Goal: Information Seeking & Learning: Learn about a topic

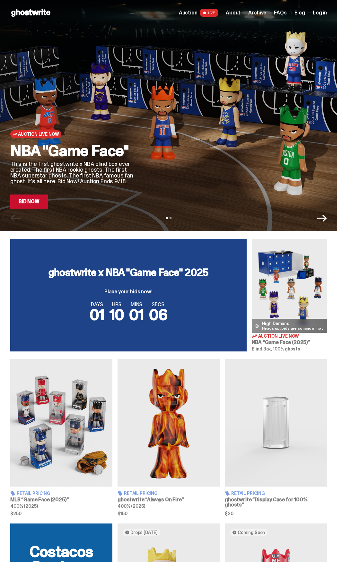
scroll to position [160, 0]
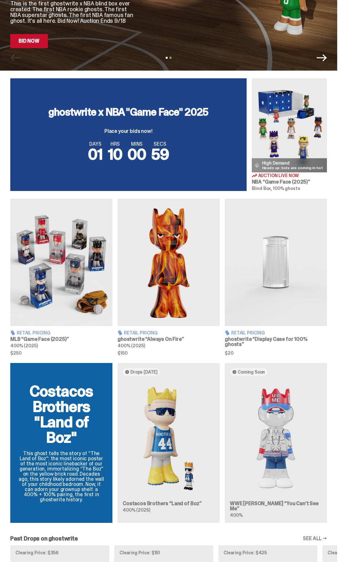
click at [95, 268] on img at bounding box center [61, 263] width 102 height 128
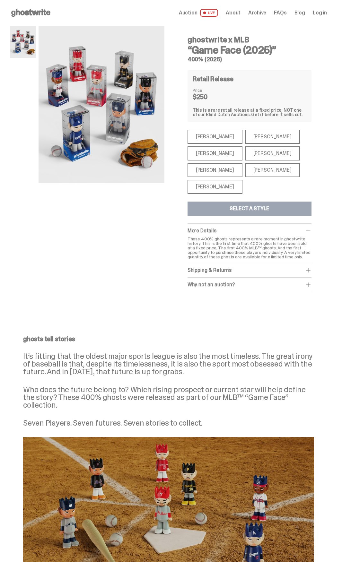
click at [214, 134] on div "[PERSON_NAME]" at bounding box center [214, 137] width 55 height 14
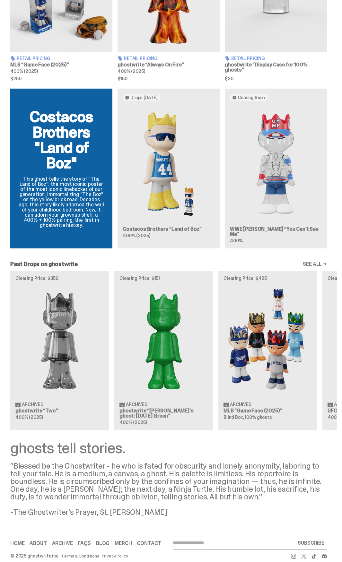
scroll to position [445, 0]
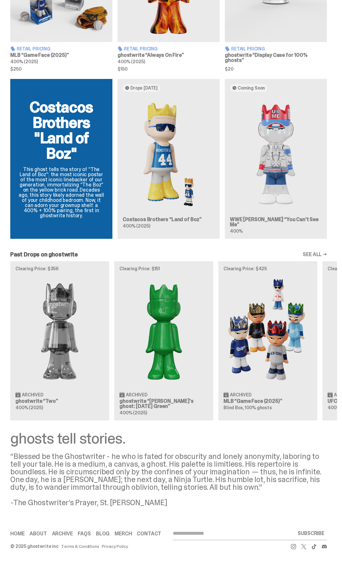
click at [116, 534] on link "Merch" at bounding box center [123, 533] width 17 height 5
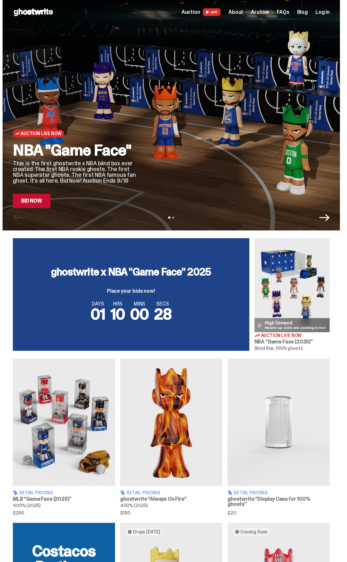
scroll to position [0, 0]
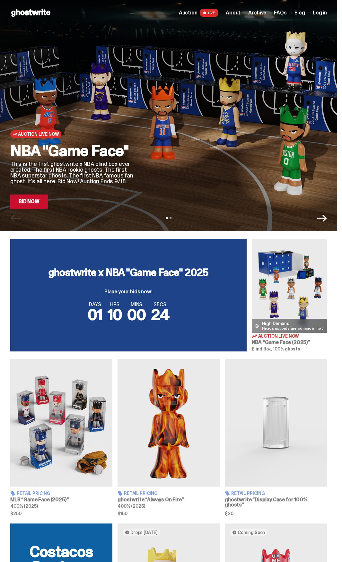
click at [240, 12] on span "About" at bounding box center [233, 12] width 15 height 5
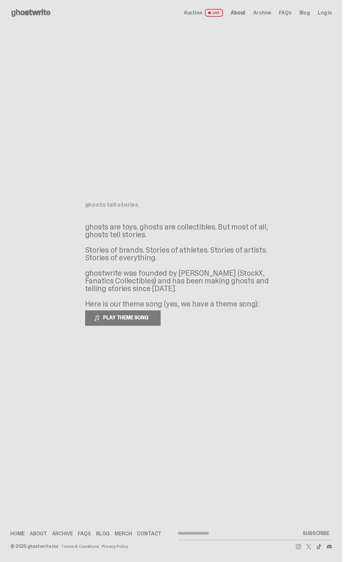
click at [285, 11] on span "FAQs" at bounding box center [285, 12] width 13 height 5
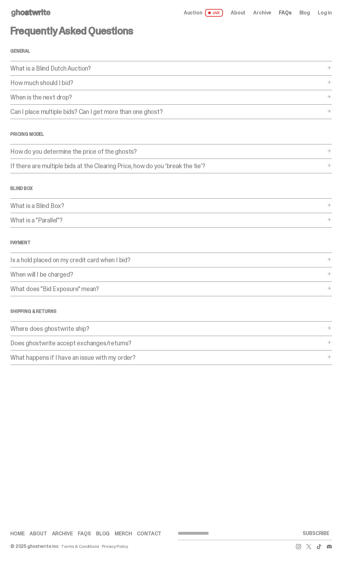
click at [98, 152] on p "How do you determine the price of the ghosts?" at bounding box center [167, 151] width 315 height 6
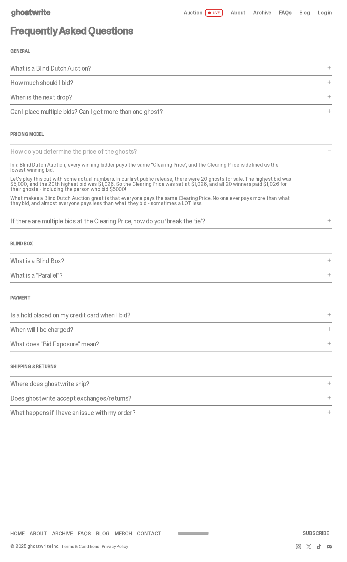
click at [40, 100] on p "When is the next drop?" at bounding box center [167, 97] width 315 height 6
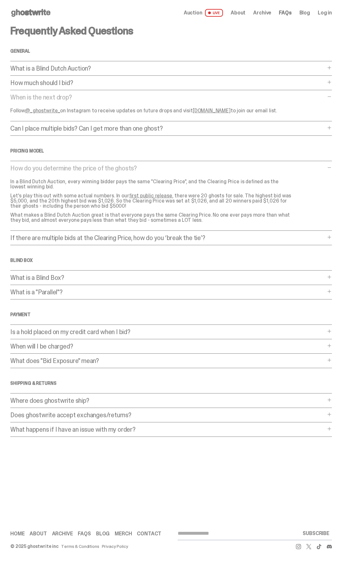
click at [47, 110] on link "@_ghostwrite_" at bounding box center [42, 110] width 35 height 7
